Goal: Information Seeking & Learning: Find contact information

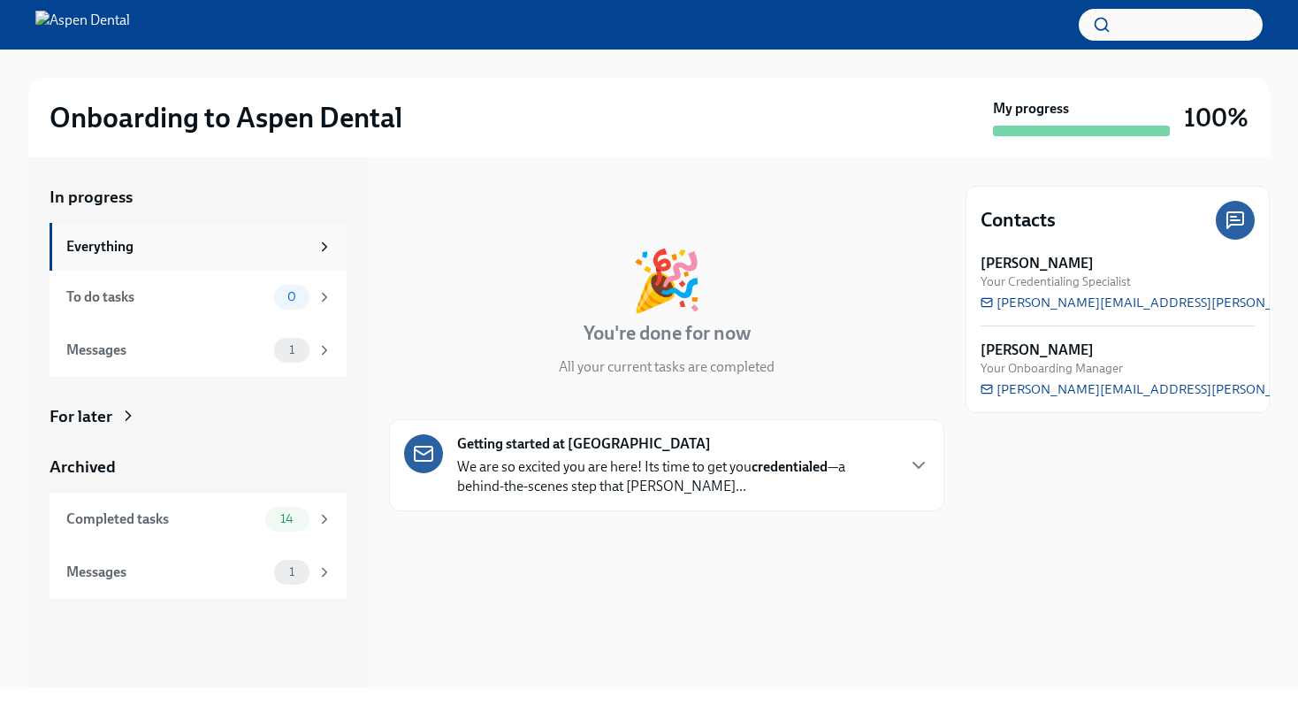
click at [126, 242] on div "Everything" at bounding box center [187, 246] width 243 height 19
click at [155, 339] on div "Messages 1" at bounding box center [199, 350] width 266 height 25
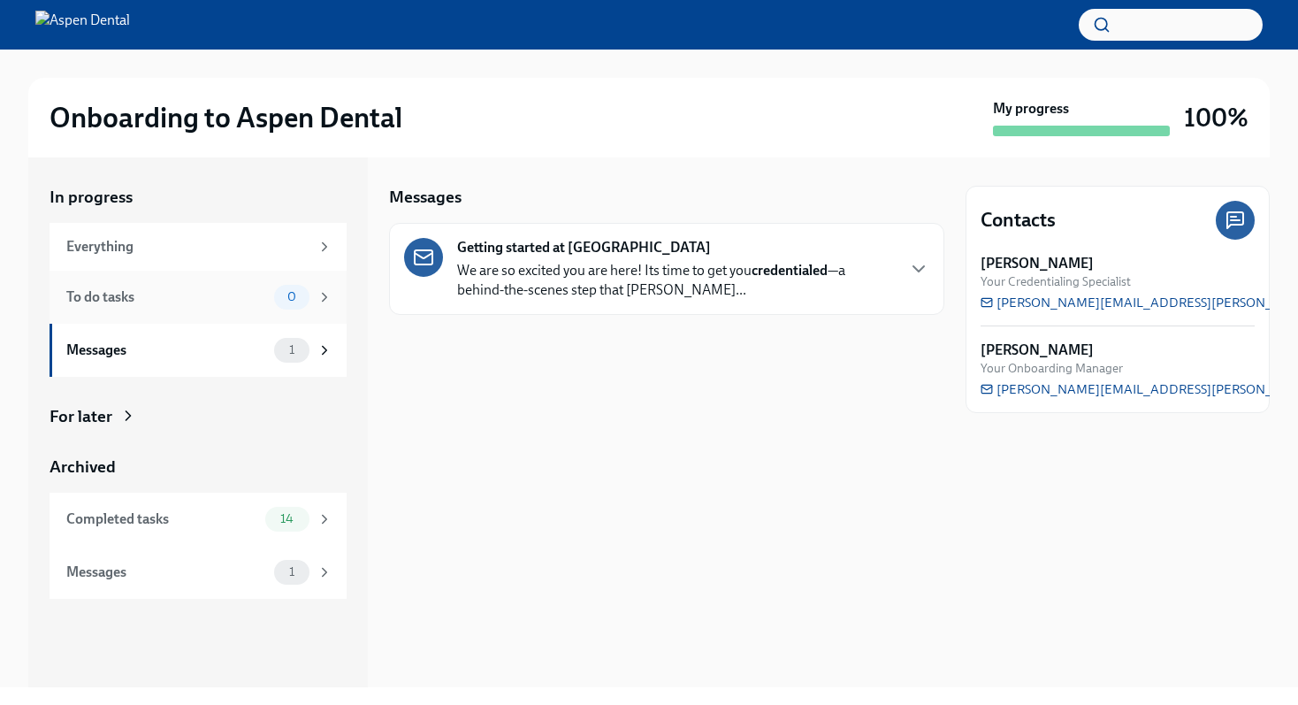
click at [210, 311] on div "To do tasks 0" at bounding box center [198, 297] width 297 height 53
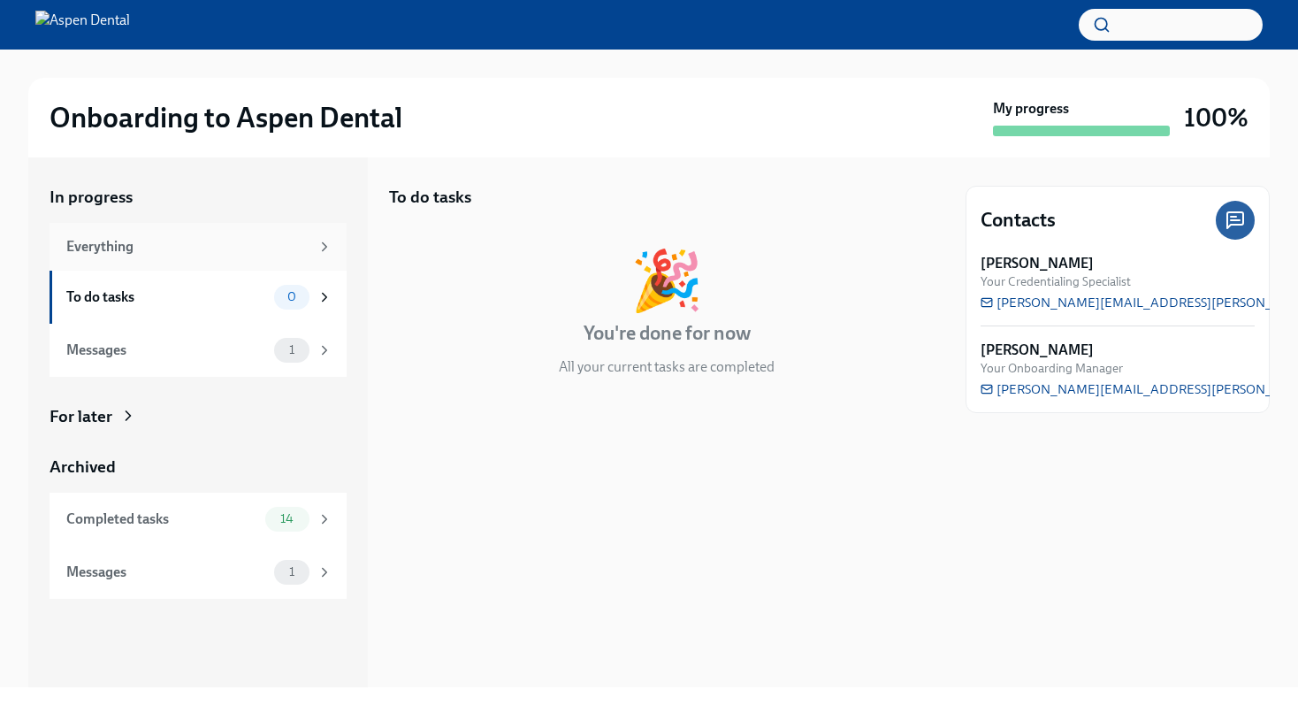
click at [235, 246] on div "Everything" at bounding box center [187, 246] width 243 height 19
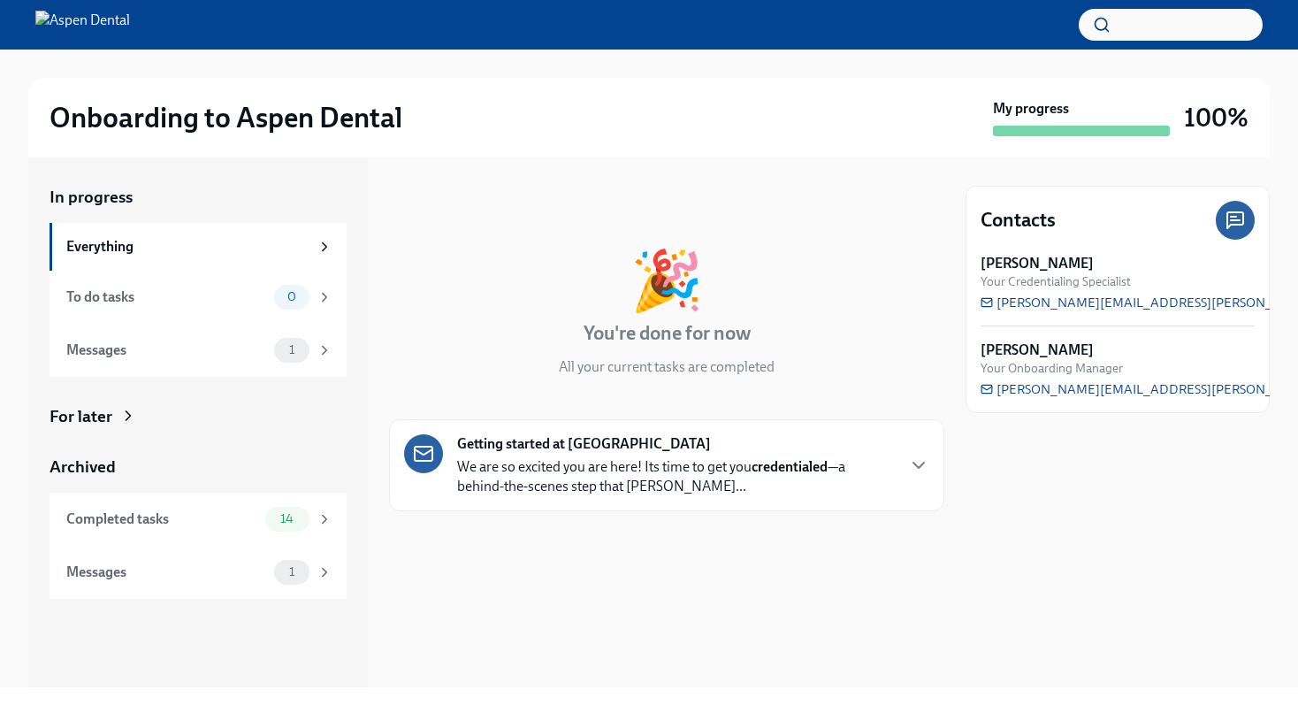
click at [461, 288] on div "🎉 You're done for now All your current tasks are completed" at bounding box center [666, 314] width 555 height 126
click at [232, 347] on div "Messages" at bounding box center [166, 349] width 201 height 19
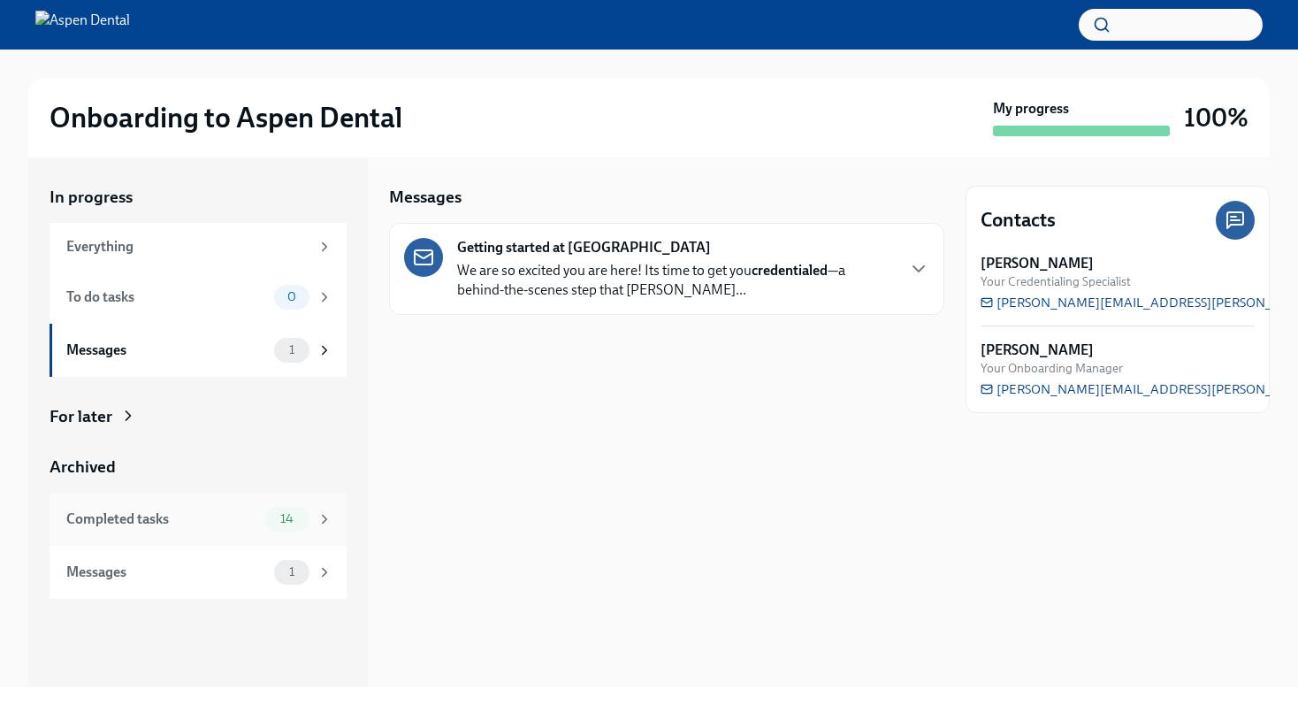
click at [273, 520] on span "14" at bounding box center [287, 518] width 34 height 13
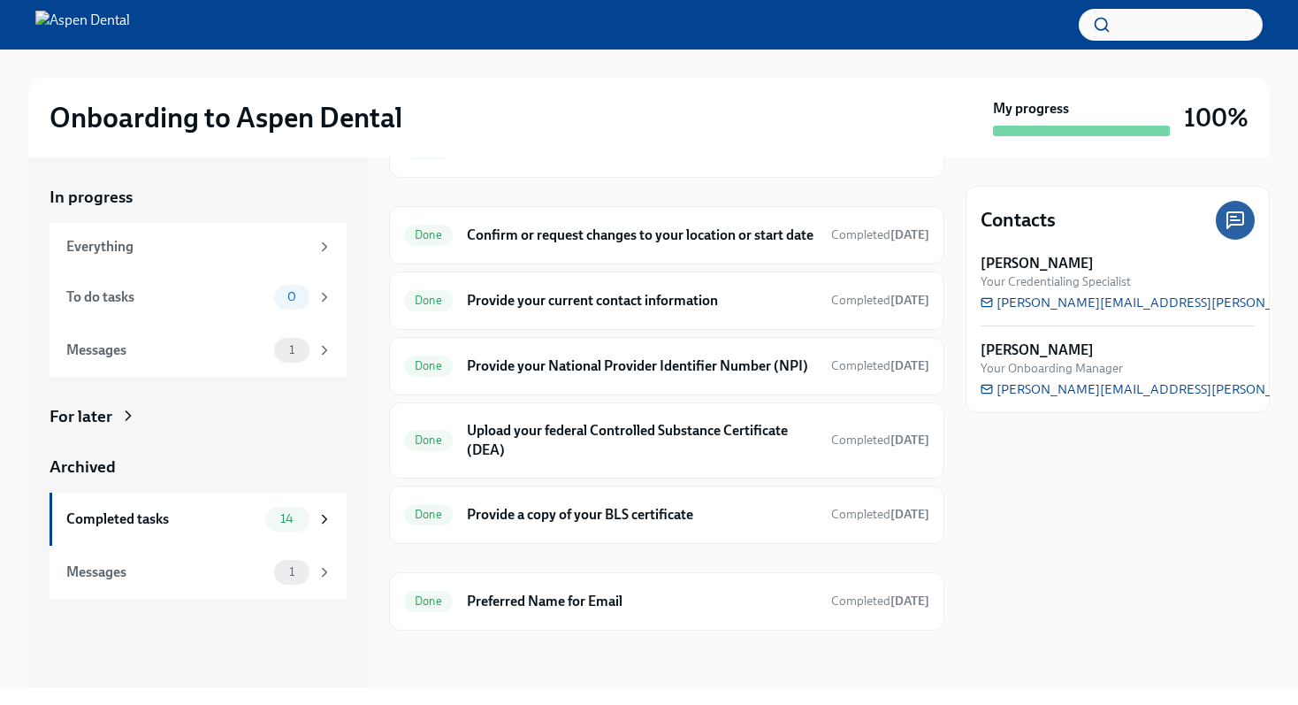
click at [1039, 501] on div "Contacts [PERSON_NAME] Your Credentialing Specialist [PERSON_NAME][EMAIL_ADDRES…" at bounding box center [1117, 422] width 304 height 530
